Goal: Information Seeking & Learning: Find specific fact

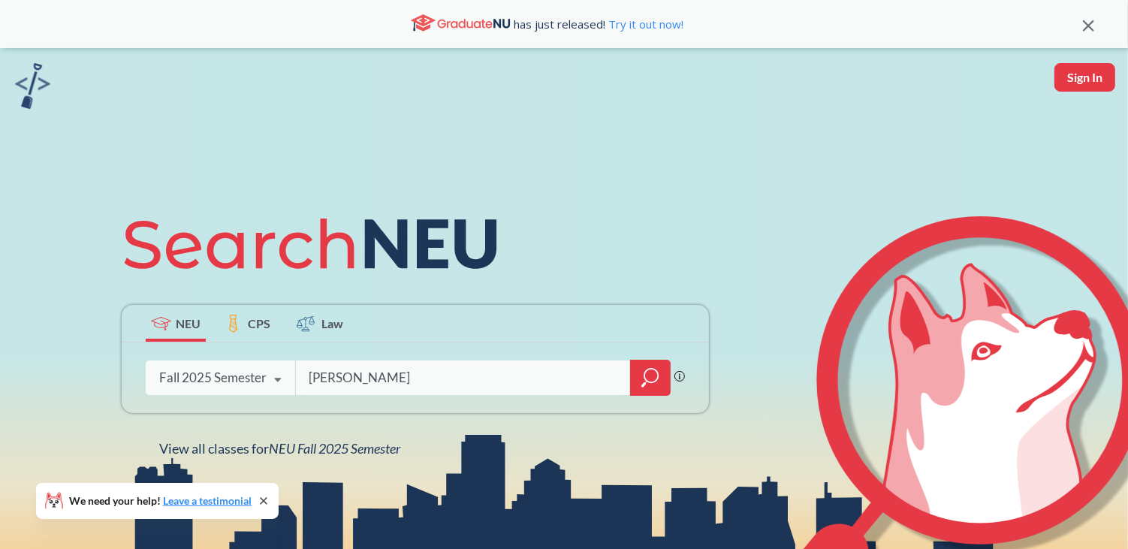
type input "[PERSON_NAME]"
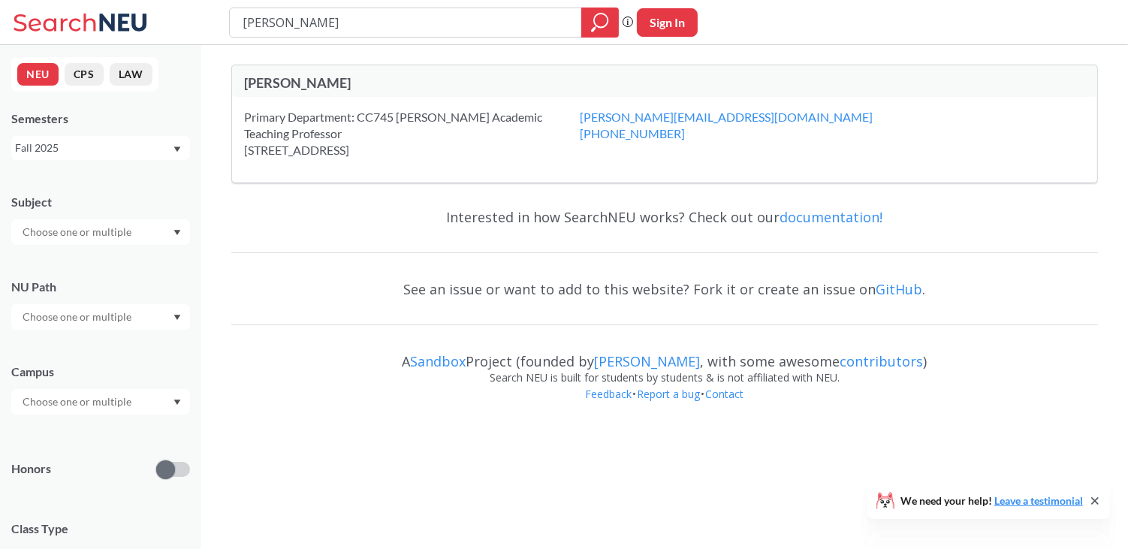
click at [373, 29] on input "[PERSON_NAME]" at bounding box center [406, 23] width 330 height 26
type input "[PERSON_NAME]"
